Goal: Find specific page/section: Find specific page/section

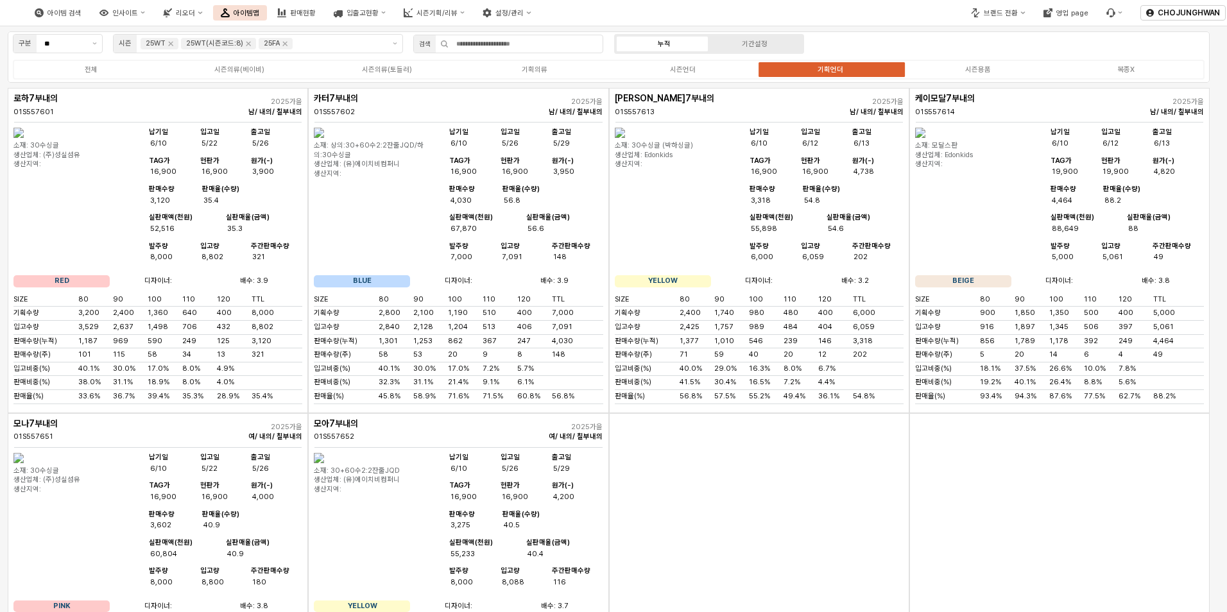
click at [1048, 476] on div "App Frame" at bounding box center [1059, 575] width 300 height 325
click at [768, 512] on div "App Frame" at bounding box center [759, 575] width 300 height 325
drag, startPoint x: 112, startPoint y: 259, endPoint x: 122, endPoint y: 259, distance: 10.3
click at [112, 151] on div "소재: 30수싱글" at bounding box center [76, 146] width 126 height 10
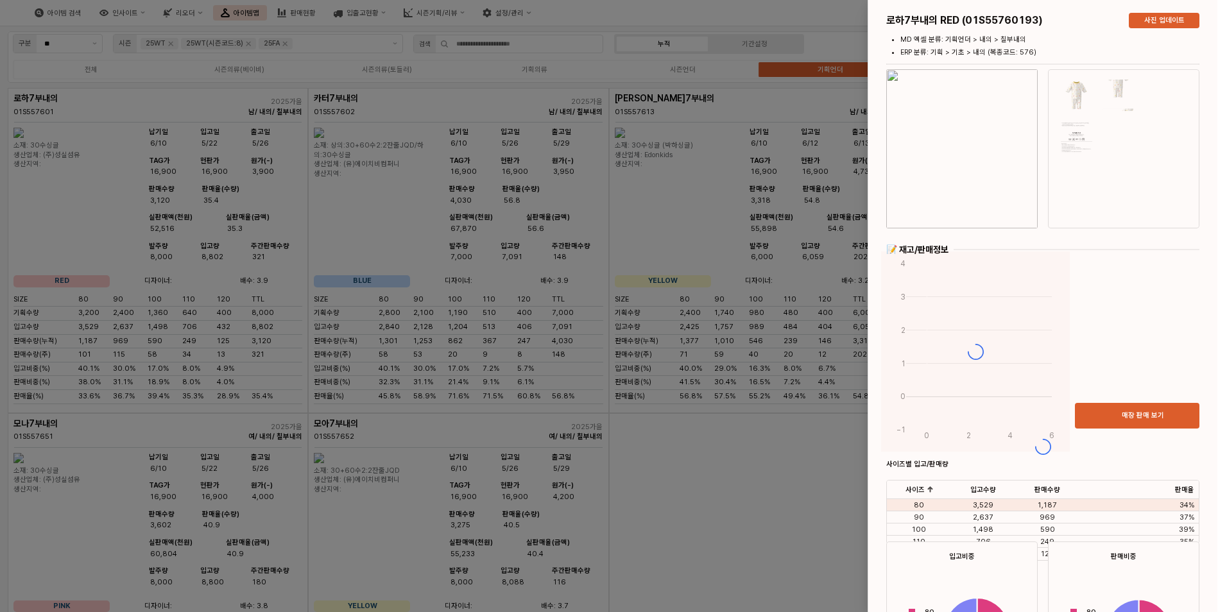
click at [696, 531] on div at bounding box center [613, 306] width 1227 height 612
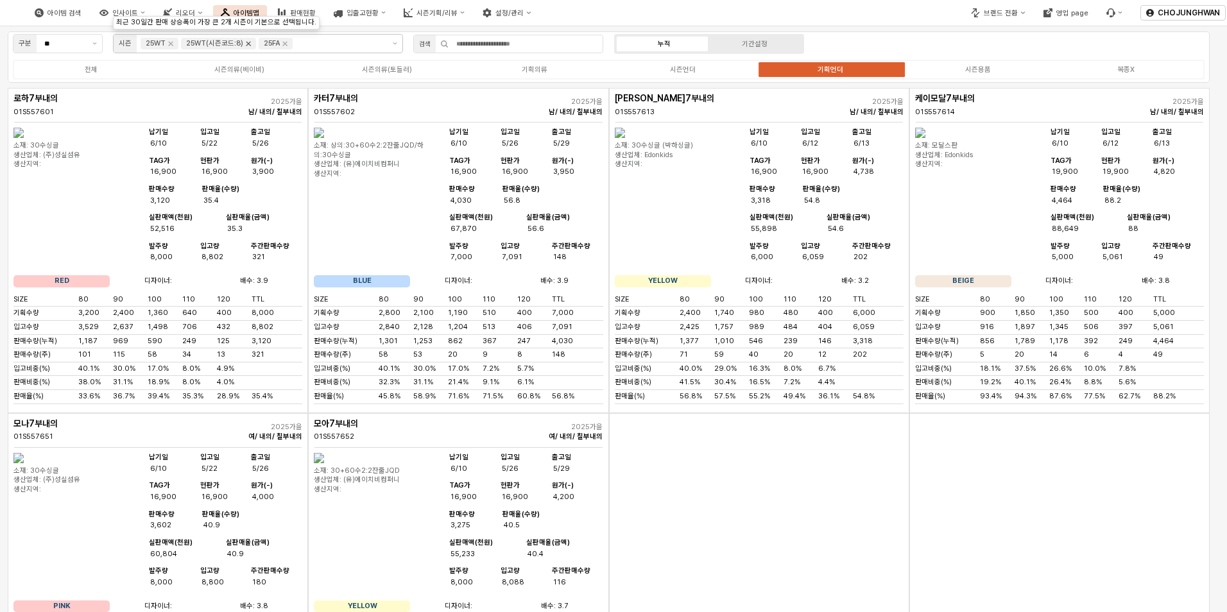
click at [248, 45] on icon "Remove 25WT(시즌코드:8)" at bounding box center [248, 44] width 4 height 4
click at [170, 46] on icon "Remove 25WT" at bounding box center [171, 44] width 10 height 10
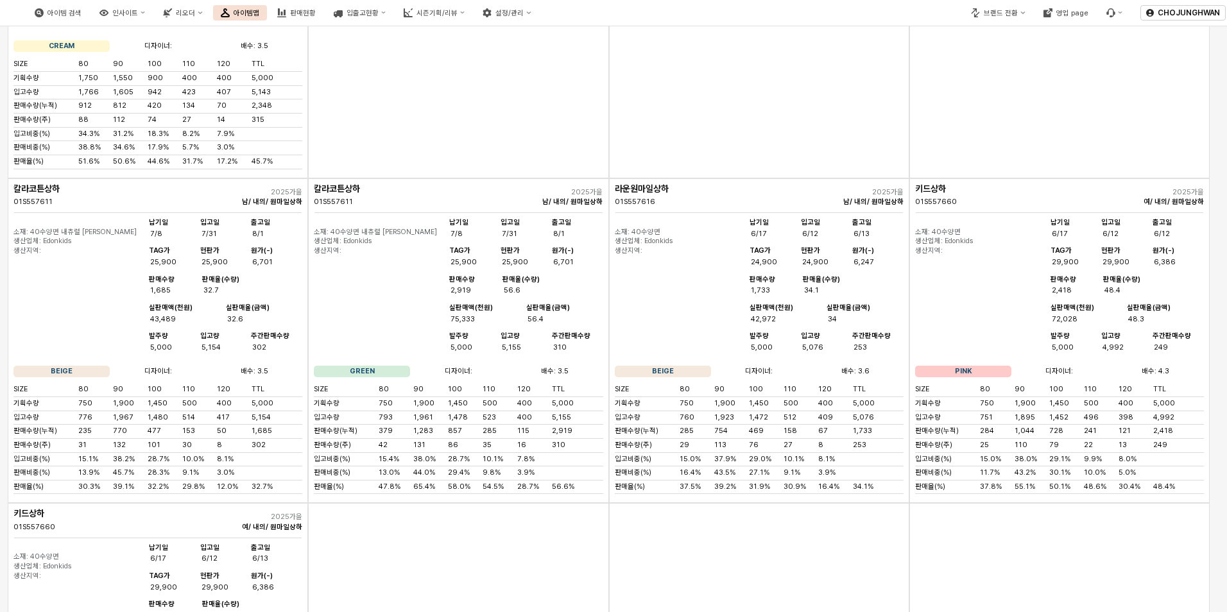
scroll to position [1989, 0]
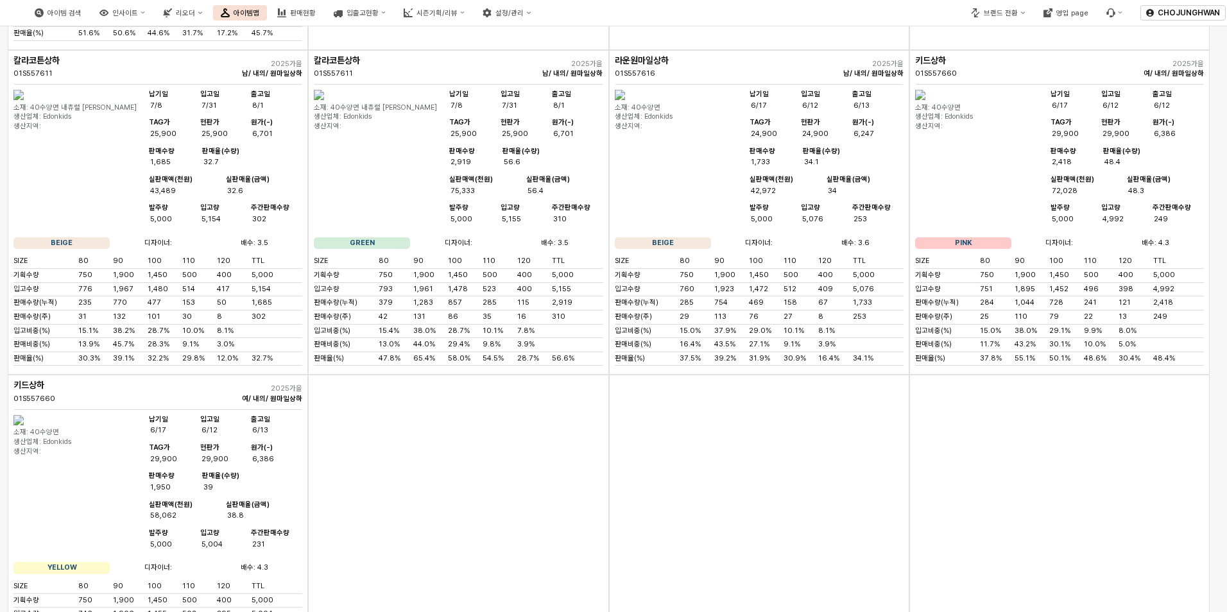
click at [1008, 523] on div "App Frame" at bounding box center [1059, 537] width 300 height 325
